Goal: Information Seeking & Learning: Learn about a topic

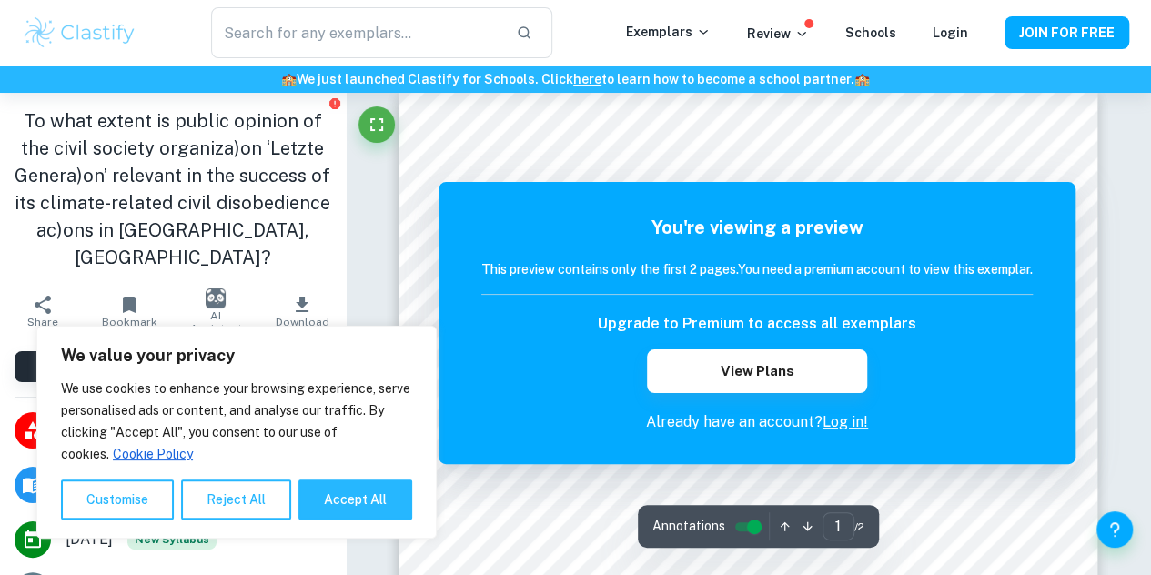
scroll to position [36, 0]
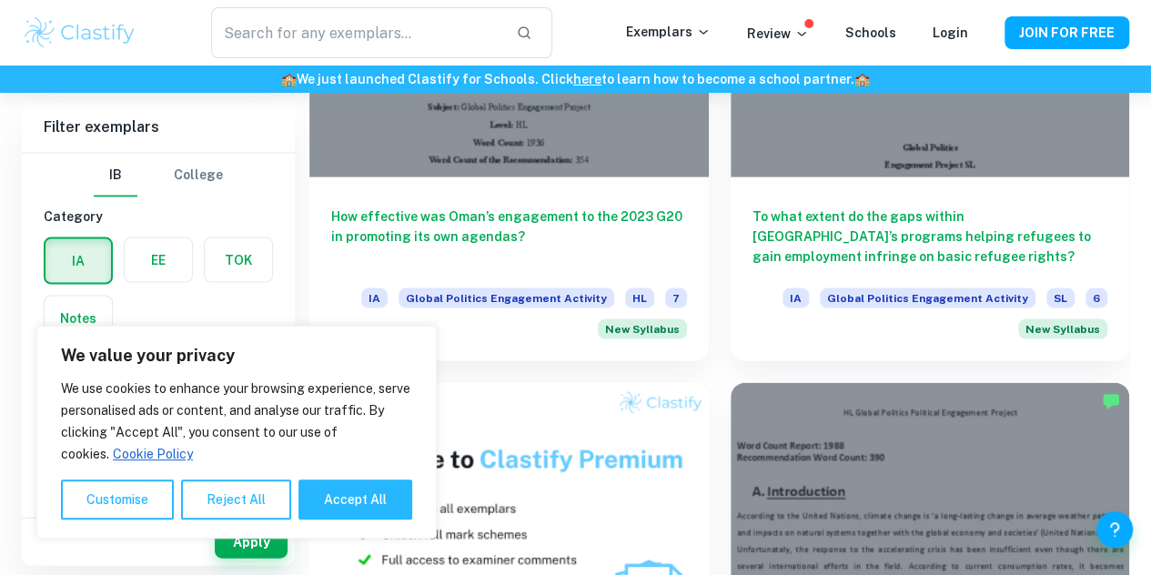
scroll to position [1803, 0]
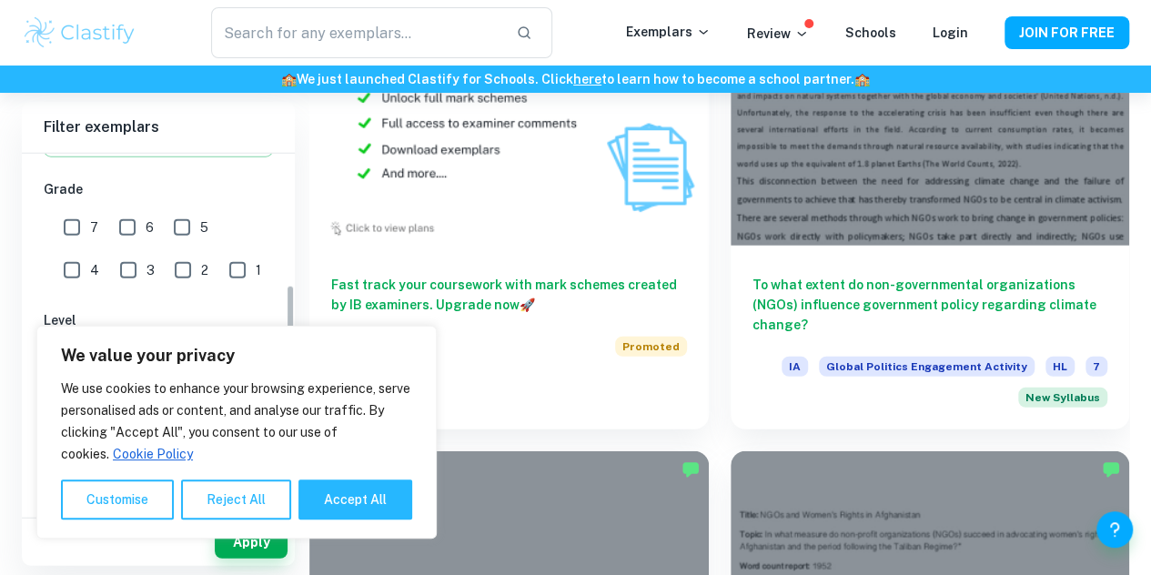
scroll to position [391, 0]
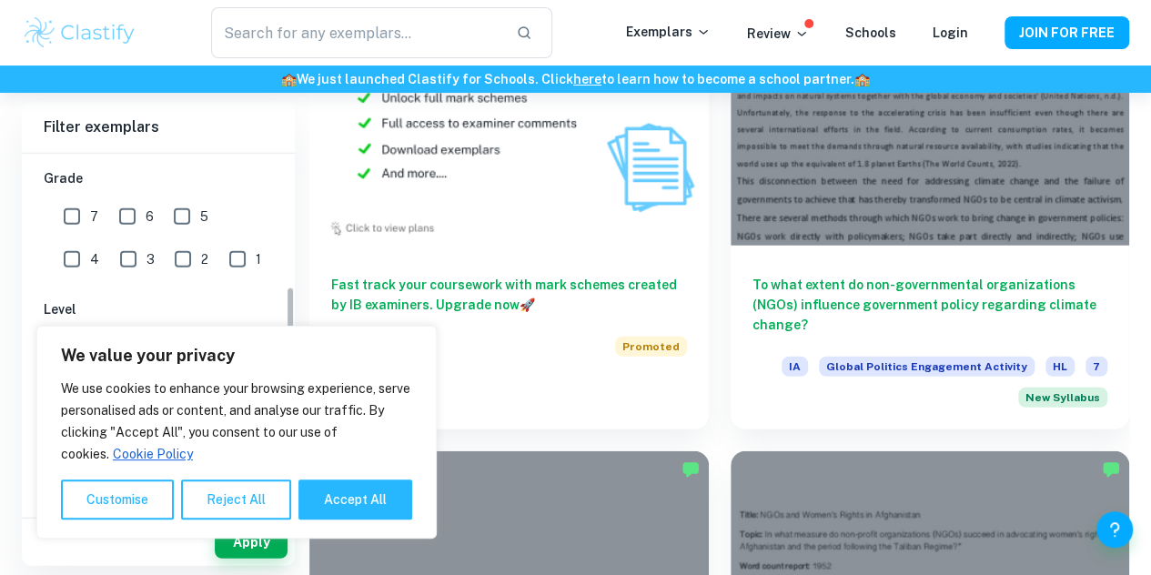
click at [219, 252] on input "1" at bounding box center [237, 259] width 36 height 36
checkbox input "true"
click at [266, 536] on button "Apply" at bounding box center [251, 542] width 73 height 33
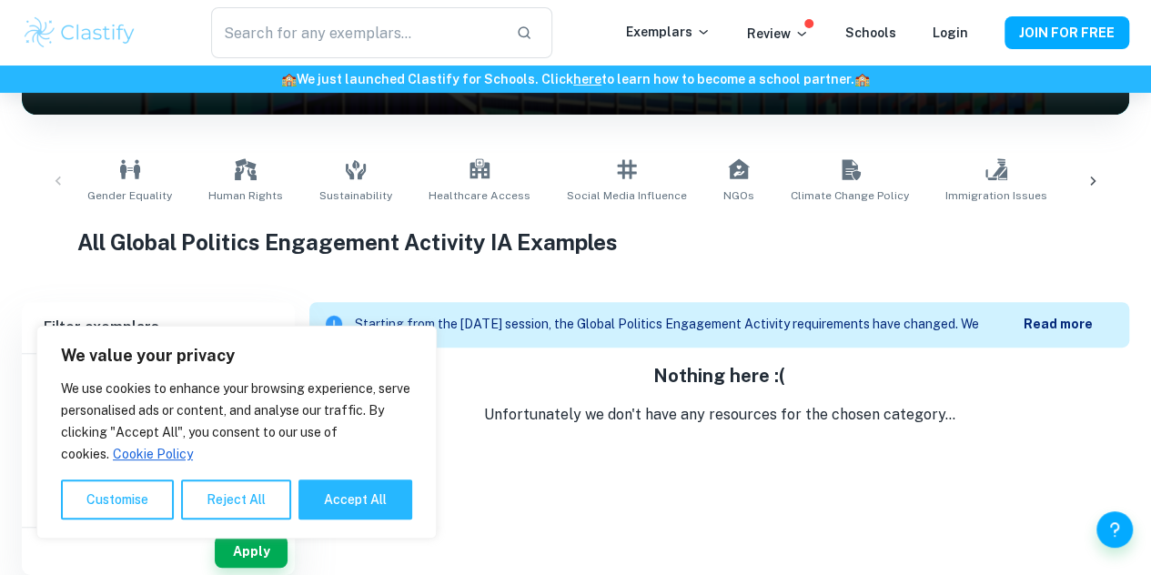
scroll to position [311, 0]
click at [165, 461] on input "2" at bounding box center [183, 459] width 36 height 36
checkbox input "true"
click at [219, 460] on input "1" at bounding box center [237, 459] width 36 height 36
checkbox input "false"
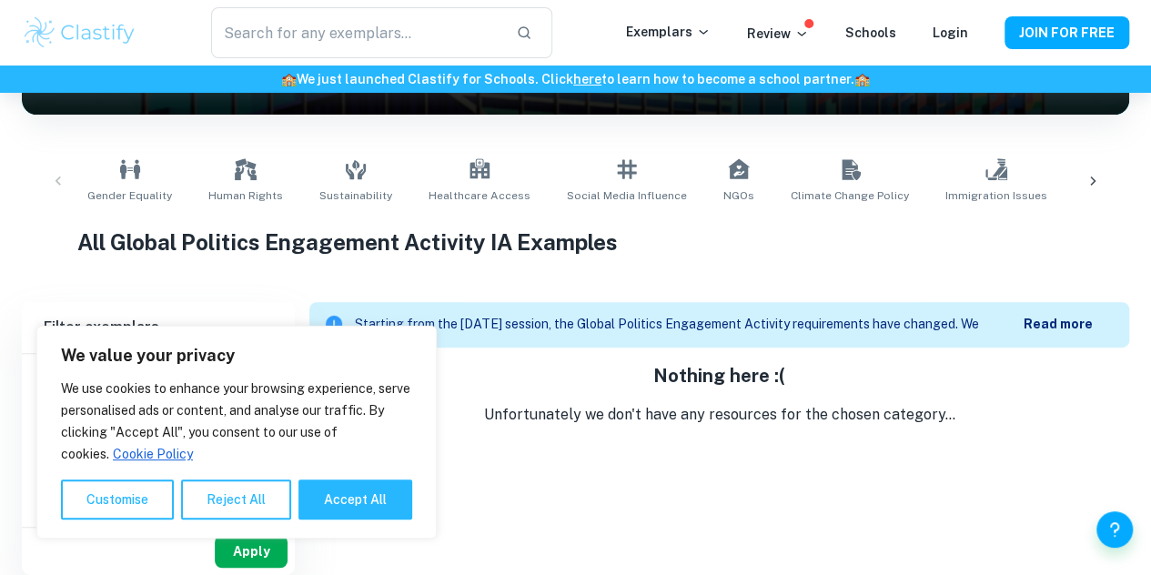
click at [260, 545] on button "Apply" at bounding box center [251, 551] width 73 height 33
click at [110, 458] on input "3" at bounding box center [128, 459] width 36 height 36
checkbox input "true"
click at [165, 460] on input "2" at bounding box center [183, 459] width 36 height 36
checkbox input "false"
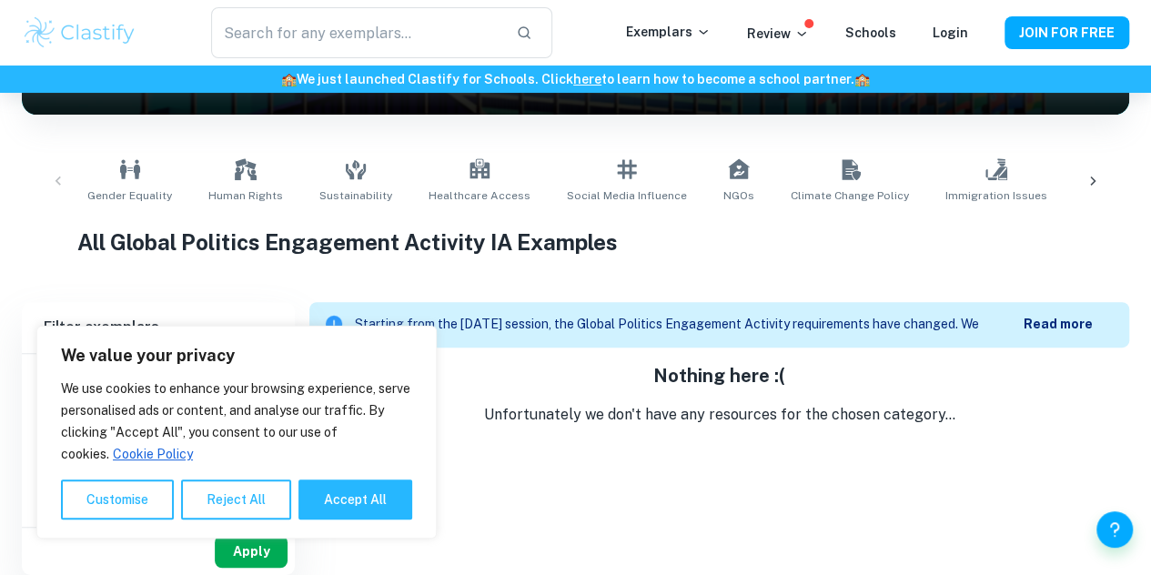
click at [262, 550] on button "Apply" at bounding box center [251, 551] width 73 height 33
click at [90, 441] on input "4" at bounding box center [72, 459] width 36 height 36
checkbox input "true"
click at [110, 458] on input "3" at bounding box center [128, 459] width 36 height 36
checkbox input "false"
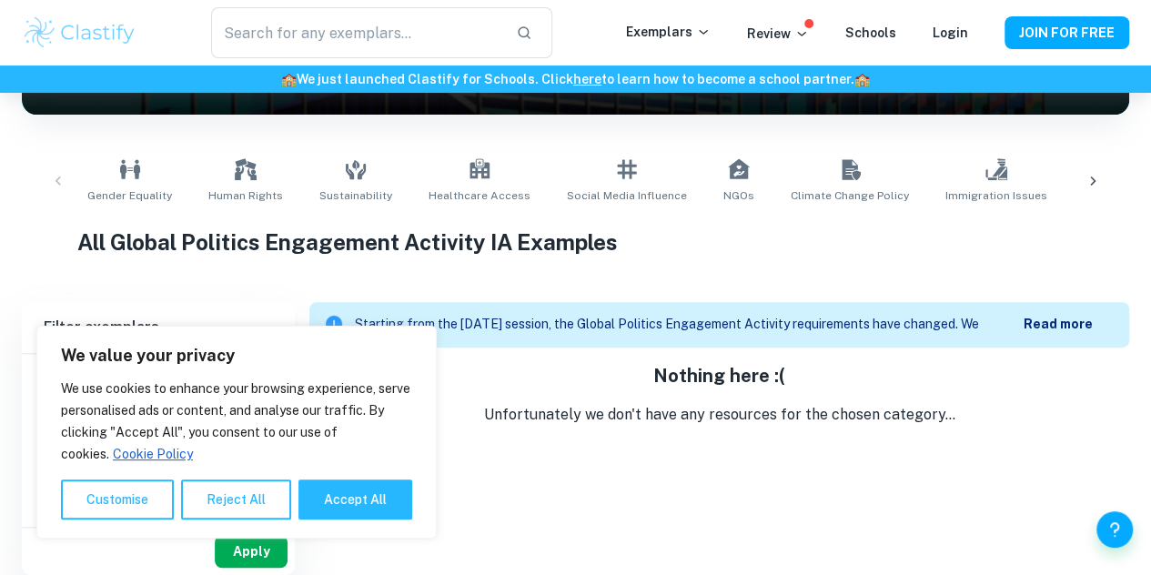
click at [256, 543] on button "Apply" at bounding box center [251, 551] width 73 height 33
click at [90, 441] on input "4" at bounding box center [72, 459] width 36 height 36
checkbox input "false"
click at [200, 409] on span "5" at bounding box center [204, 417] width 8 height 20
click at [200, 409] on input "5" at bounding box center [182, 417] width 36 height 36
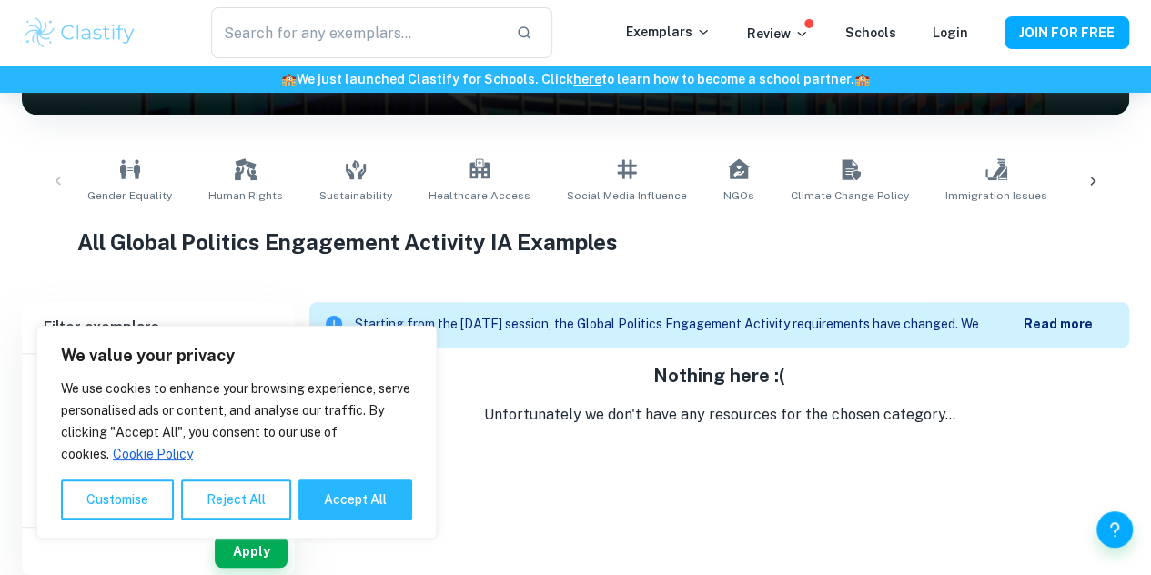
checkbox input "true"
click at [284, 550] on button "Apply" at bounding box center [251, 551] width 73 height 33
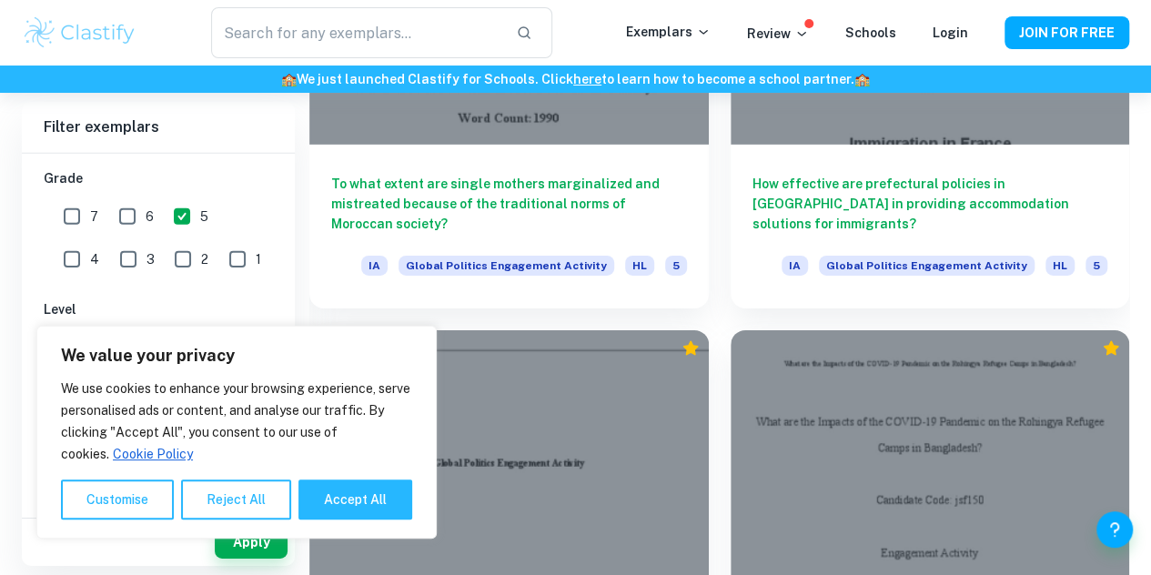
scroll to position [2768, 0]
click at [78, 218] on input "7" at bounding box center [72, 216] width 36 height 36
checkbox input "true"
click at [132, 223] on input "6" at bounding box center [127, 216] width 36 height 36
checkbox input "true"
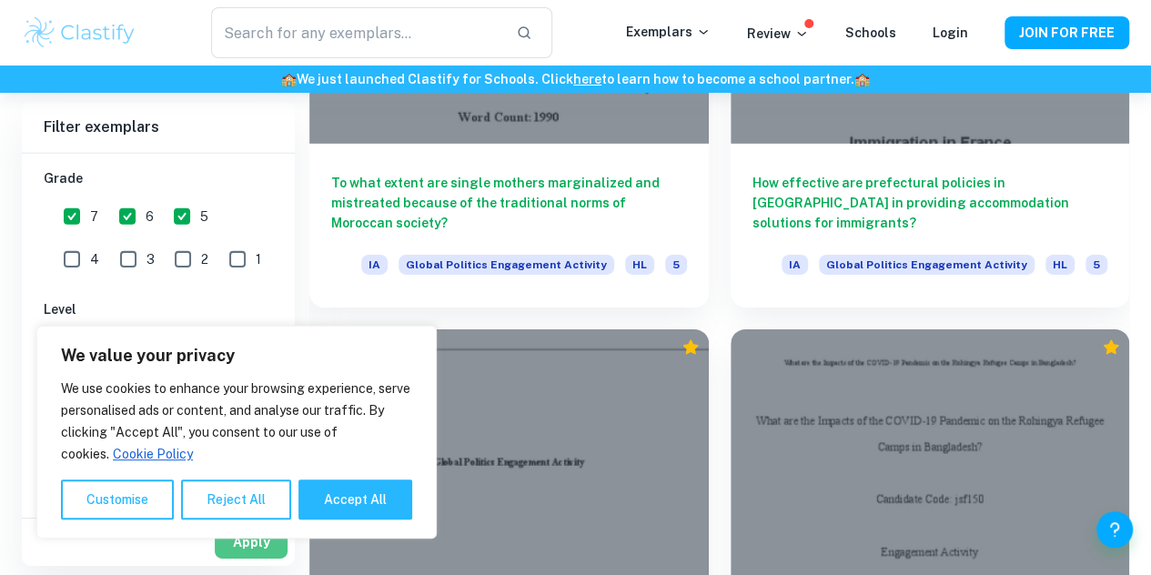
click at [254, 532] on button "Apply" at bounding box center [251, 542] width 73 height 33
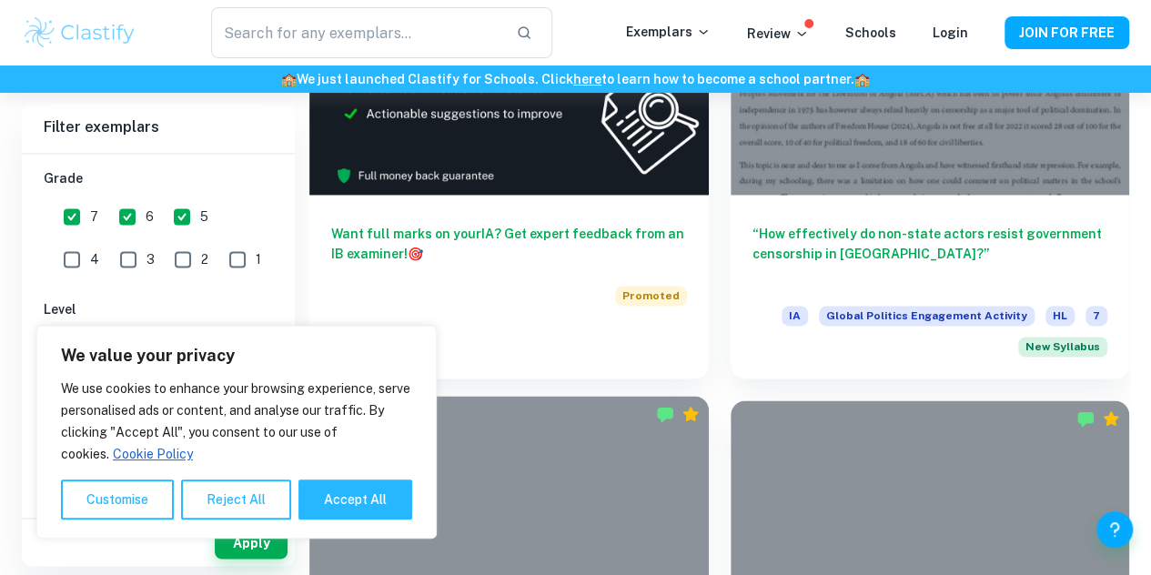
scroll to position [1265, 0]
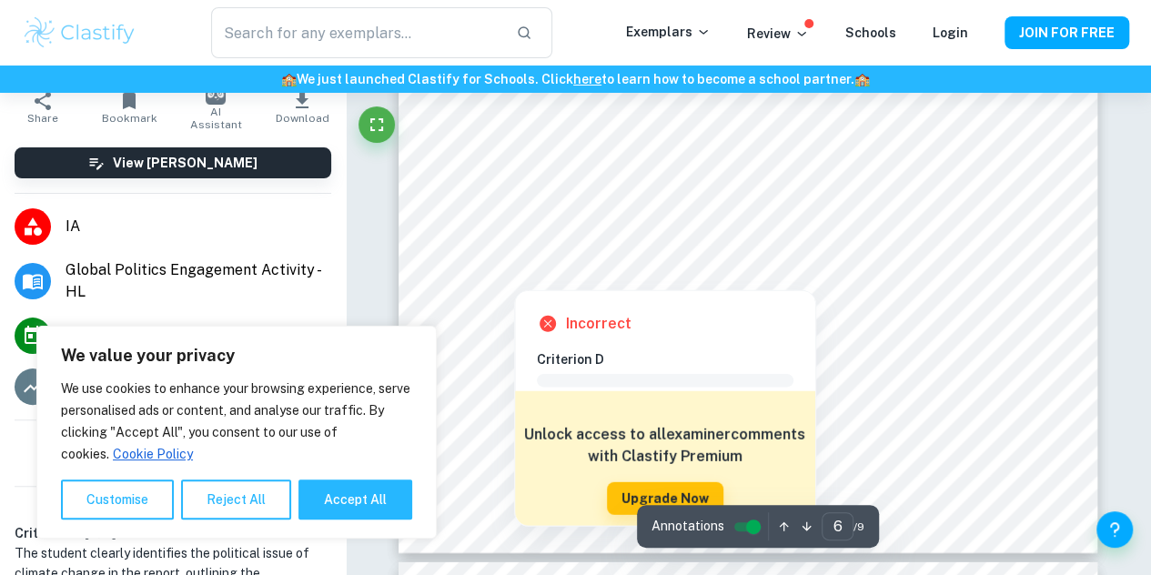
scroll to position [5755, 0]
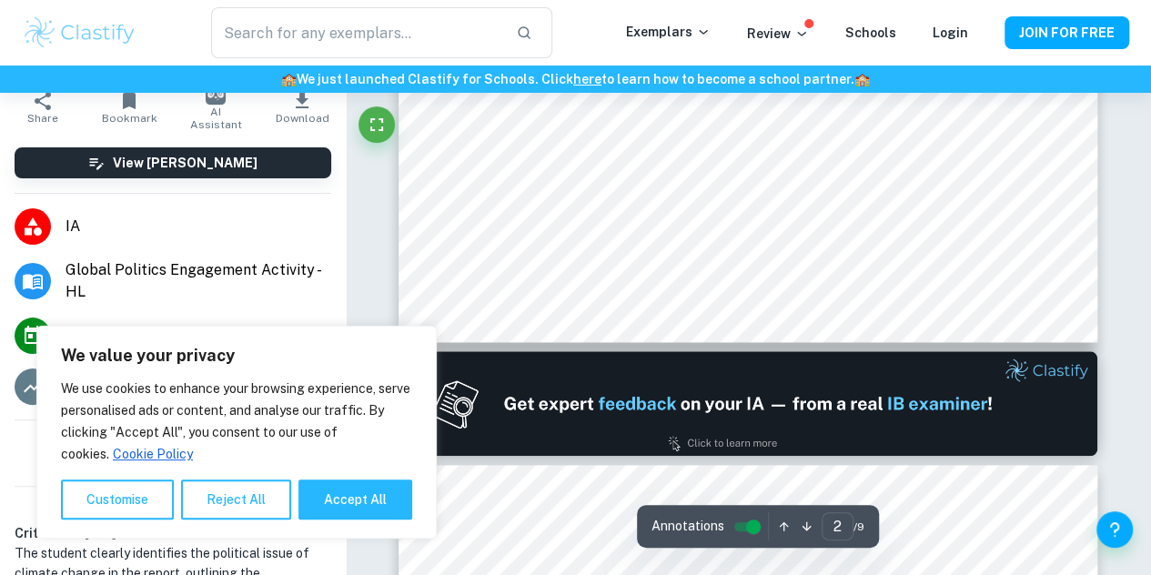
type input "1"
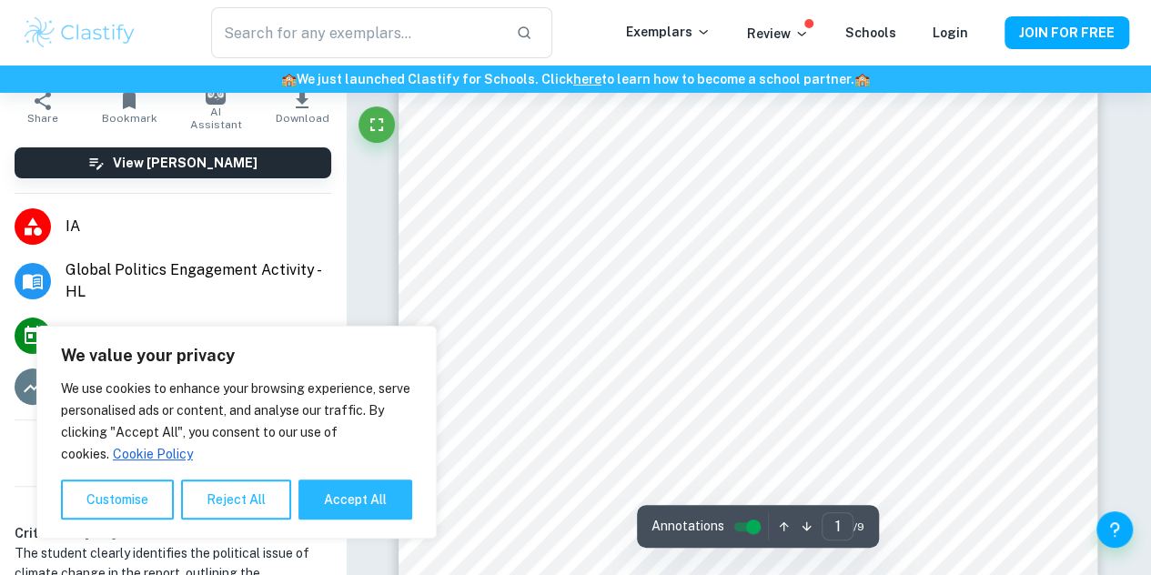
scroll to position [0, 0]
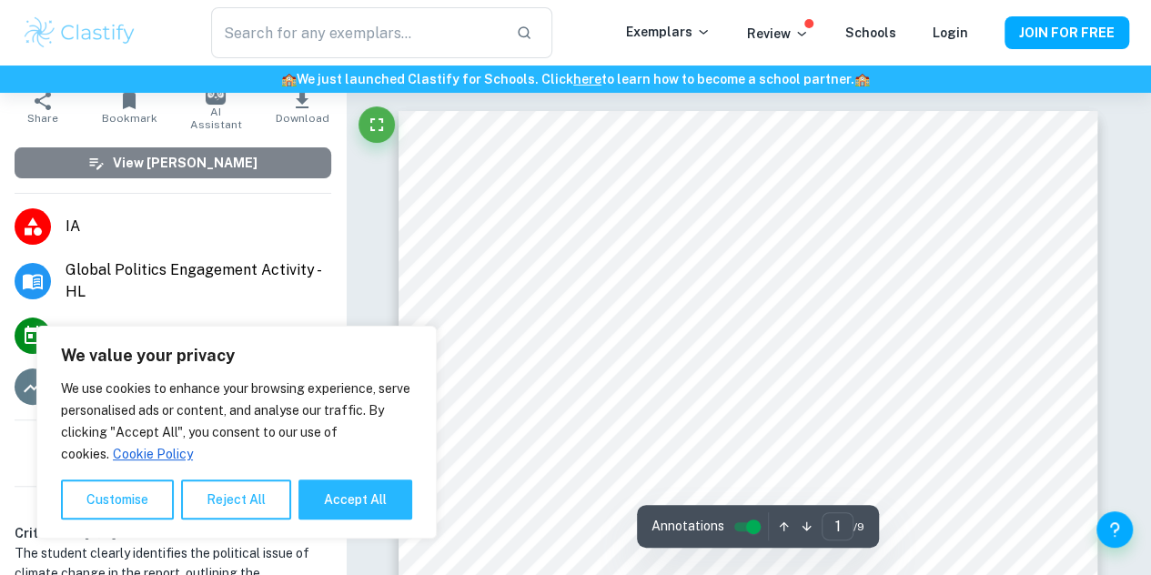
click at [187, 164] on h6 "View [PERSON_NAME]" at bounding box center [185, 163] width 145 height 20
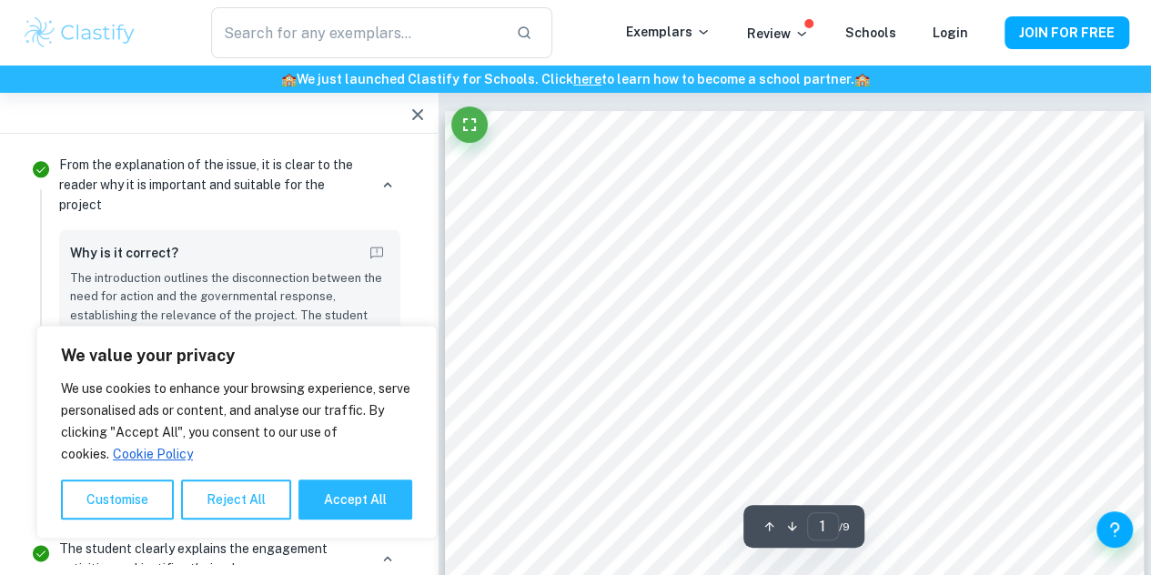
scroll to position [1198, 0]
